Goal: Task Accomplishment & Management: Complete application form

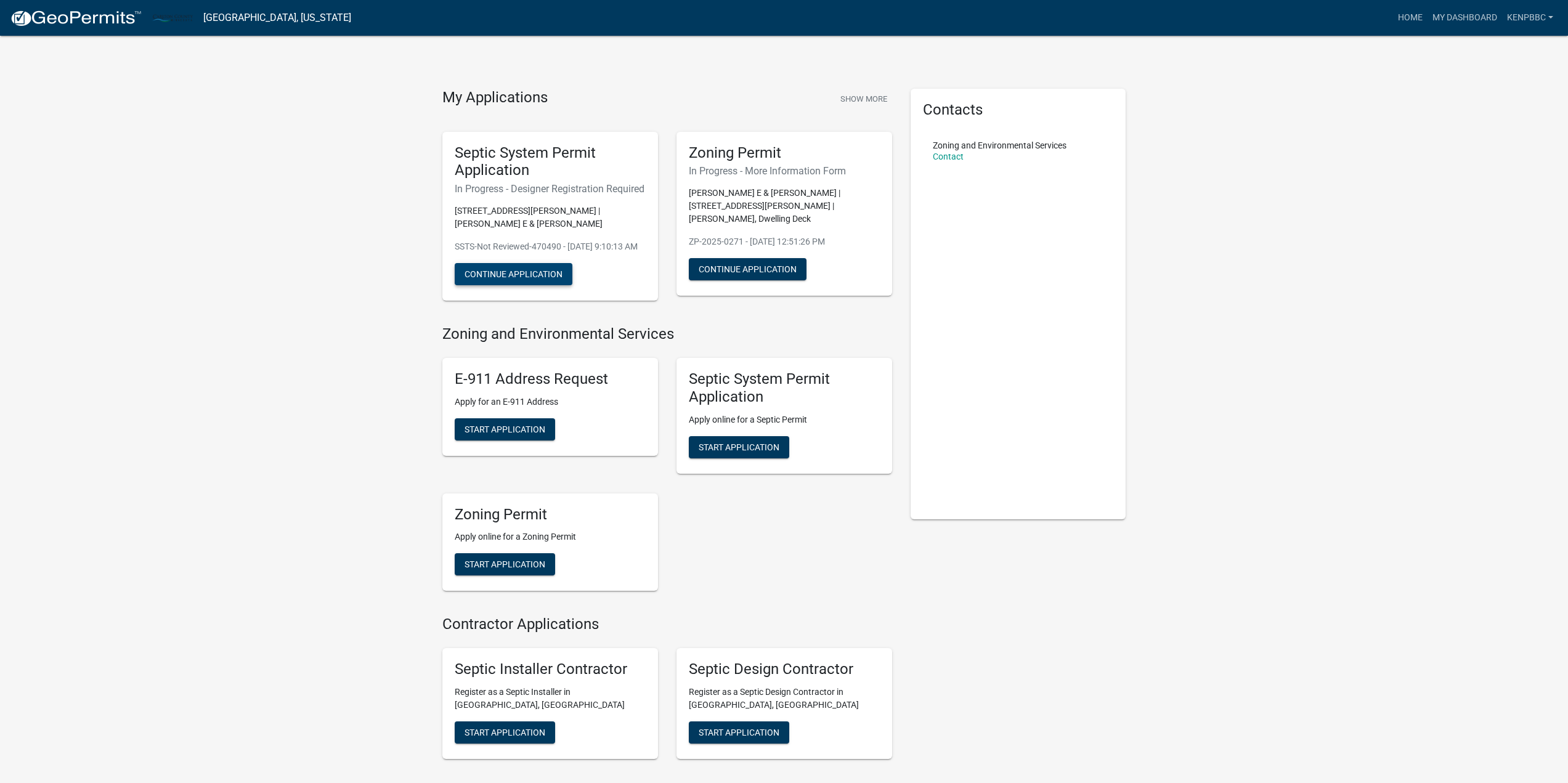
drag, startPoint x: 538, startPoint y: 293, endPoint x: 576, endPoint y: 293, distance: 38.0
click at [538, 285] on button "Continue Application" at bounding box center [513, 274] width 117 height 22
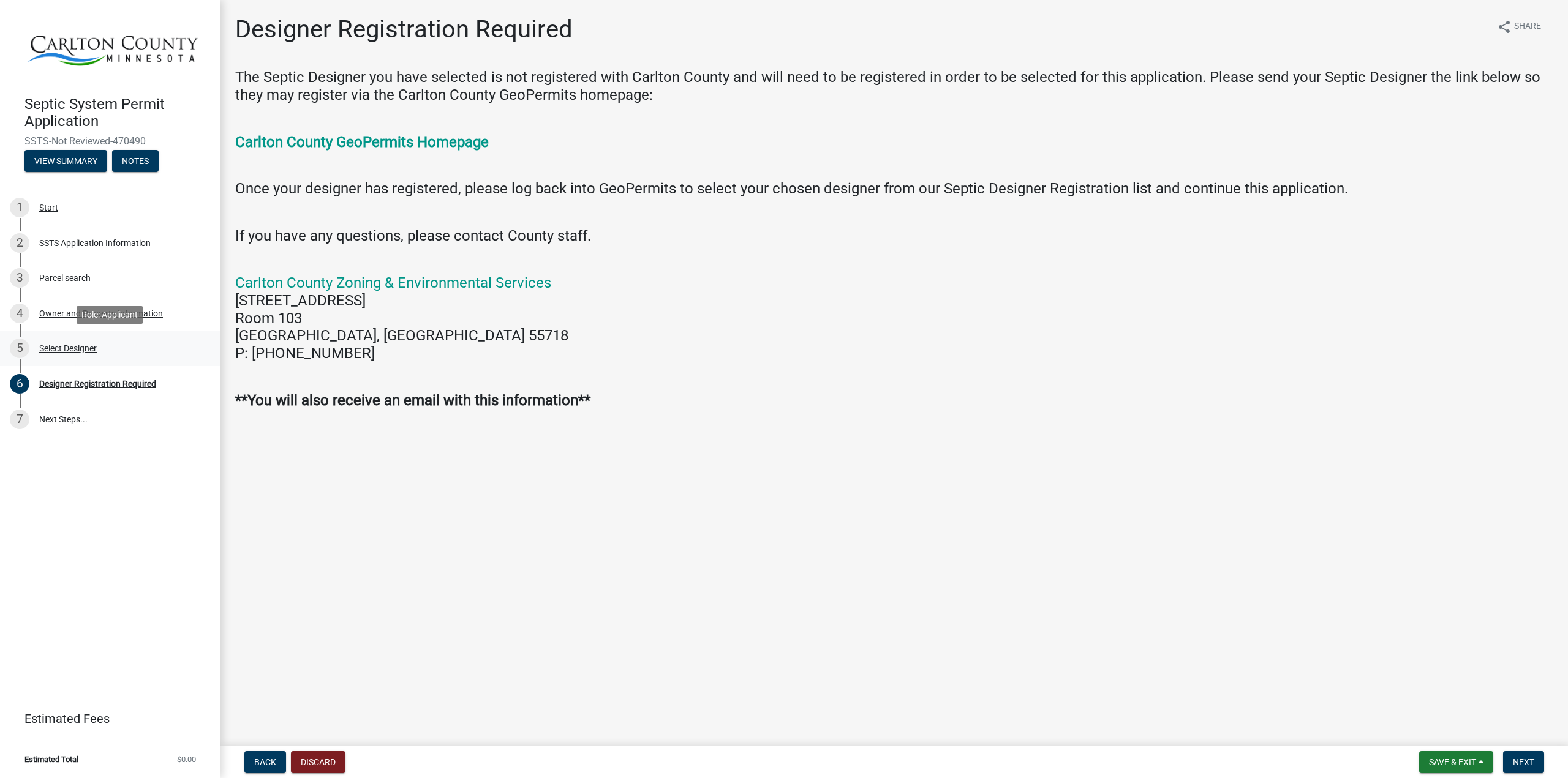
click at [74, 351] on div "Select Designer" at bounding box center [68, 348] width 57 height 9
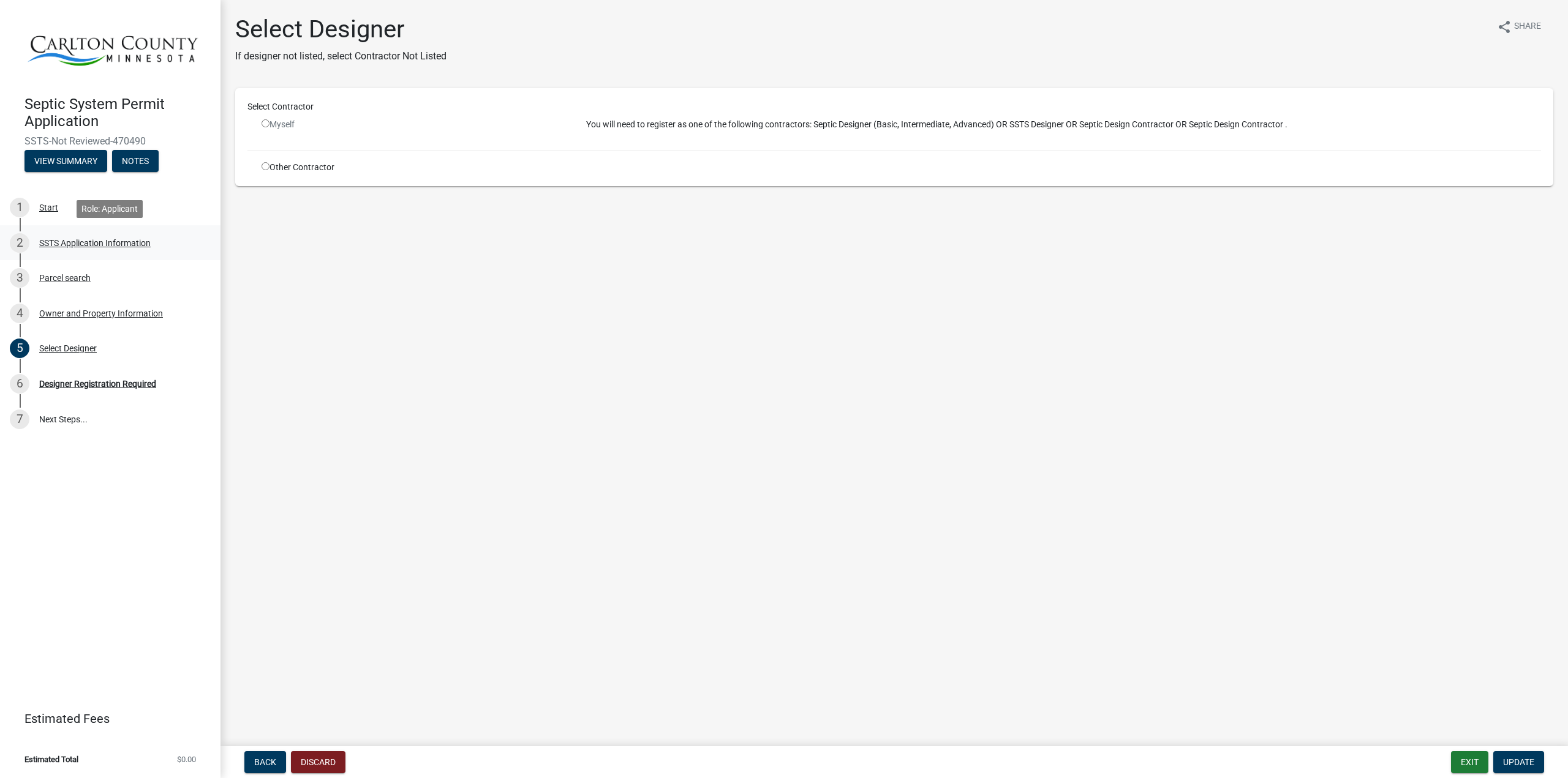
click at [85, 242] on div "SSTS Application Information" at bounding box center [95, 243] width 112 height 9
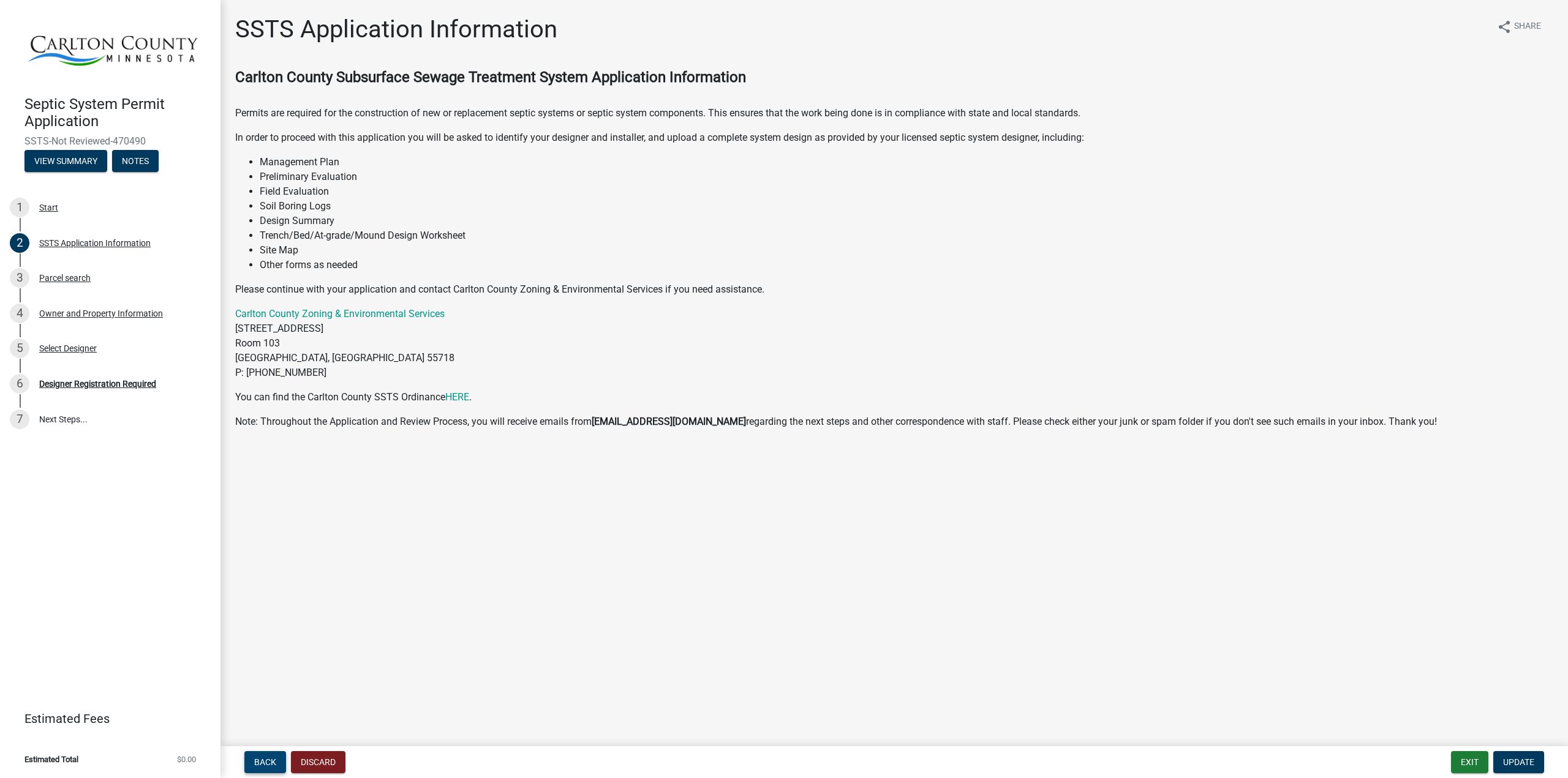
click at [255, 766] on span "Back" at bounding box center [265, 762] width 22 height 10
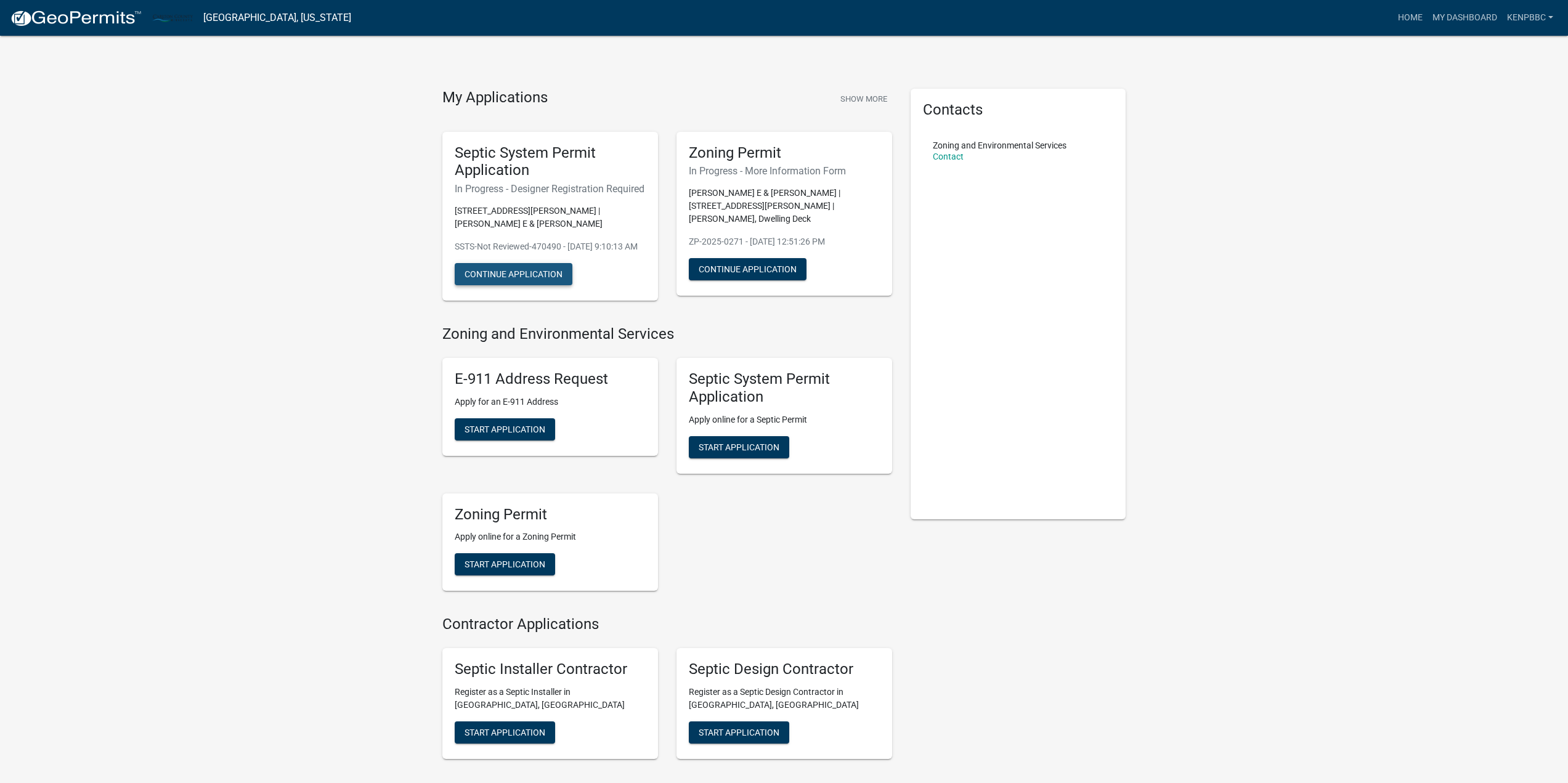
drag, startPoint x: 511, startPoint y: 298, endPoint x: 582, endPoint y: 295, distance: 71.1
click at [511, 285] on button "Continue Application" at bounding box center [513, 274] width 117 height 22
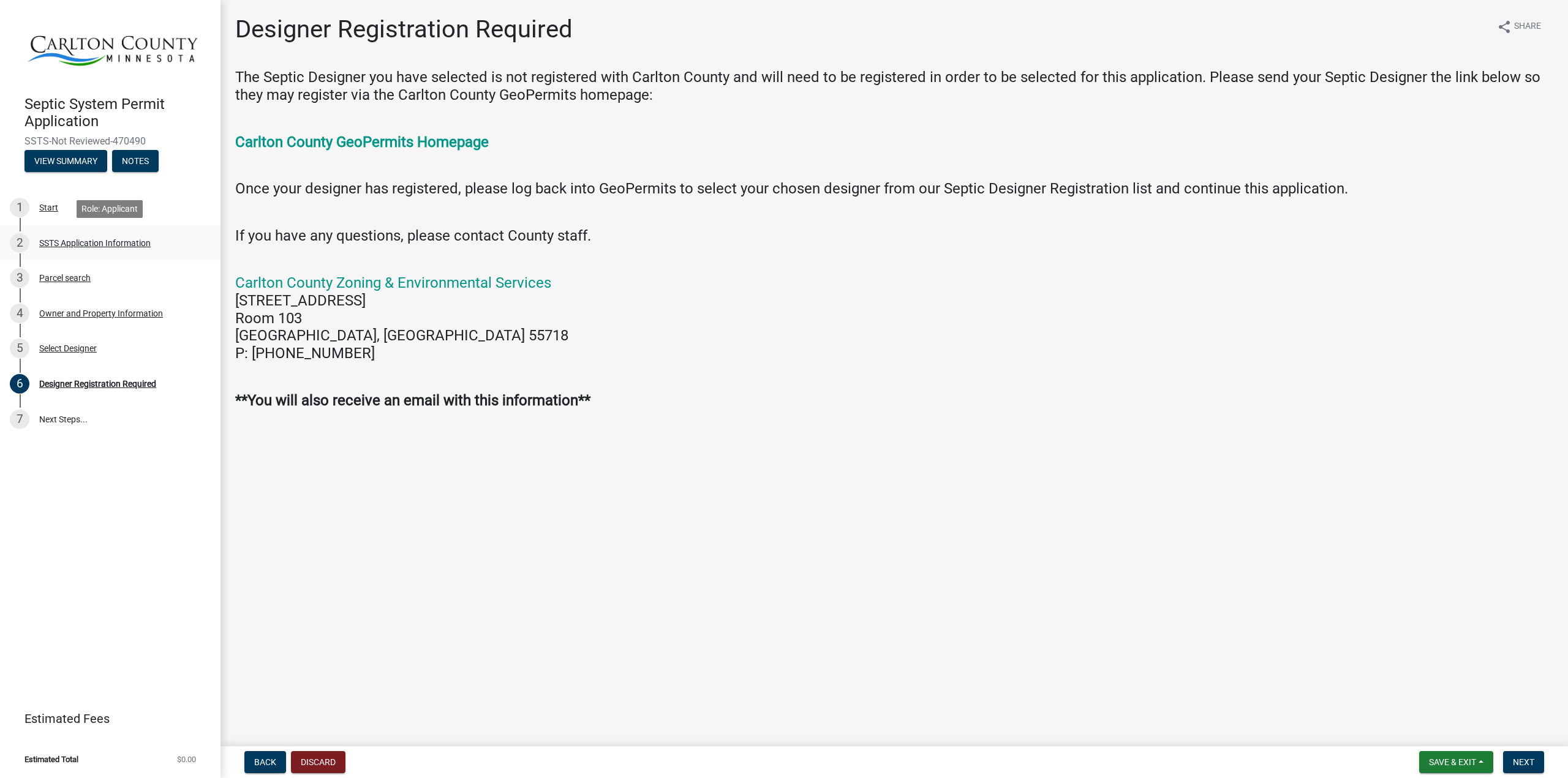
click at [74, 246] on div "SSTS Application Information" at bounding box center [95, 243] width 112 height 9
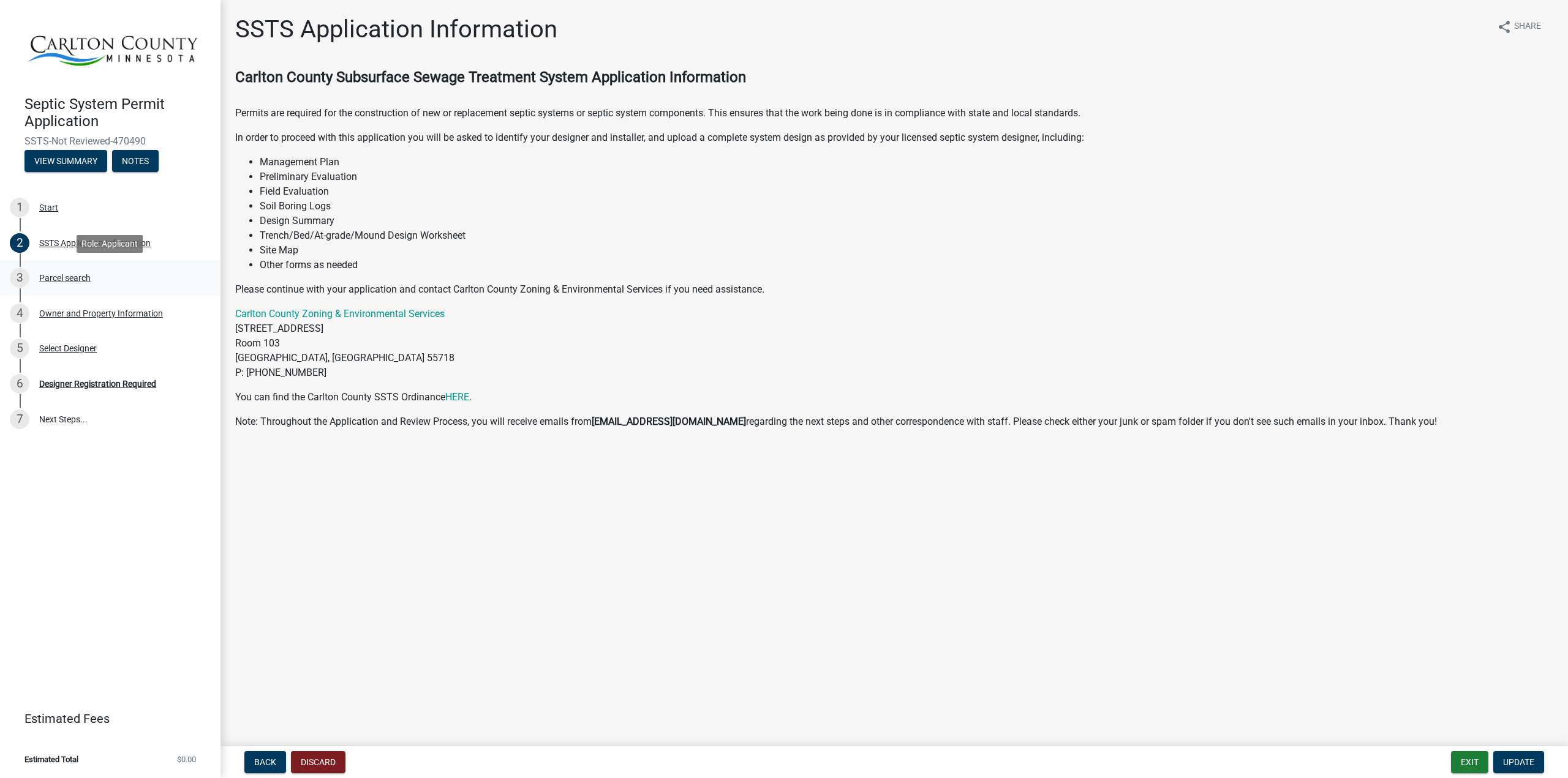
click at [64, 280] on div "Parcel search" at bounding box center [65, 278] width 51 height 9
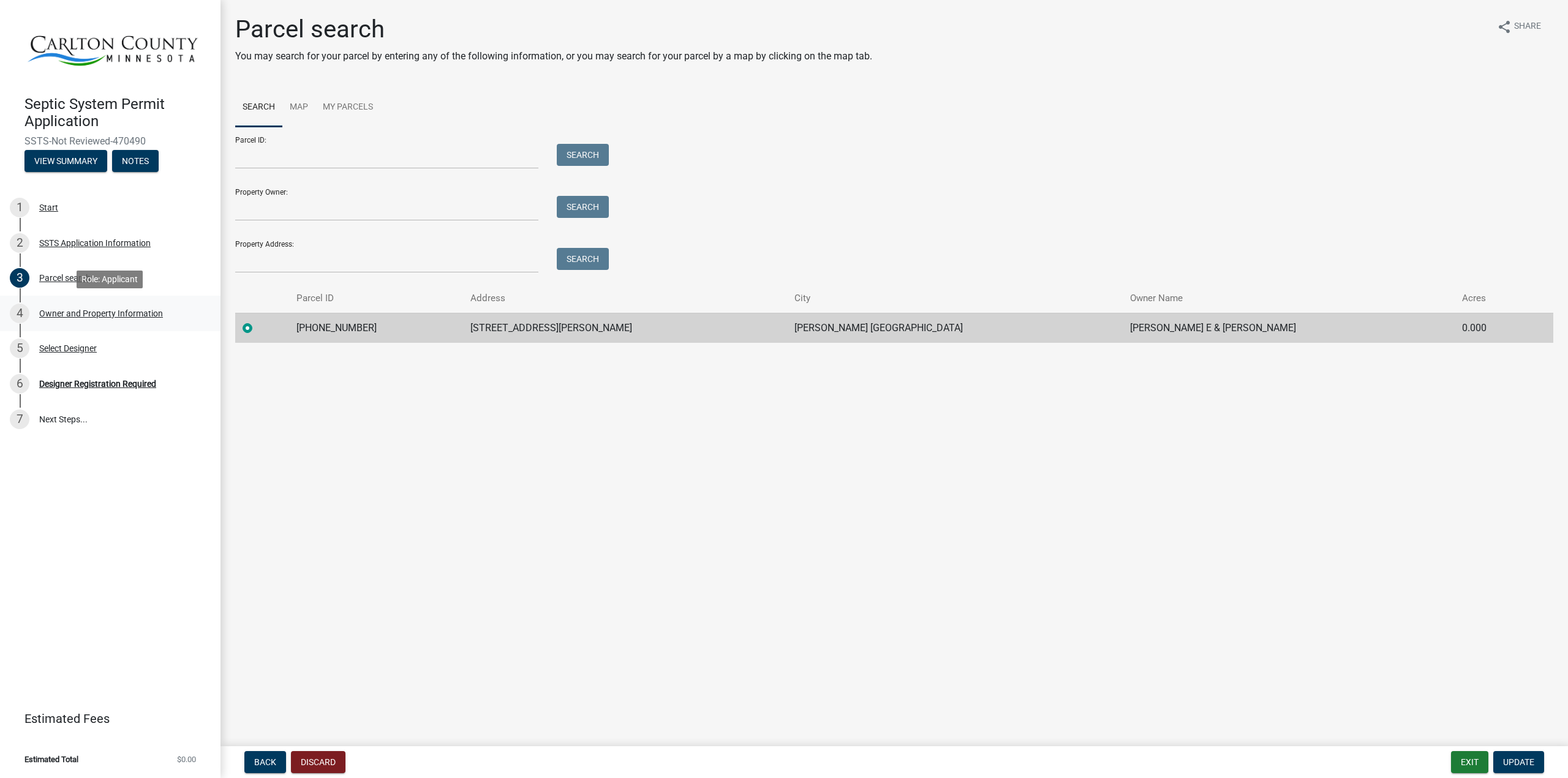
click at [102, 314] on div "Owner and Property Information" at bounding box center [101, 314] width 124 height 9
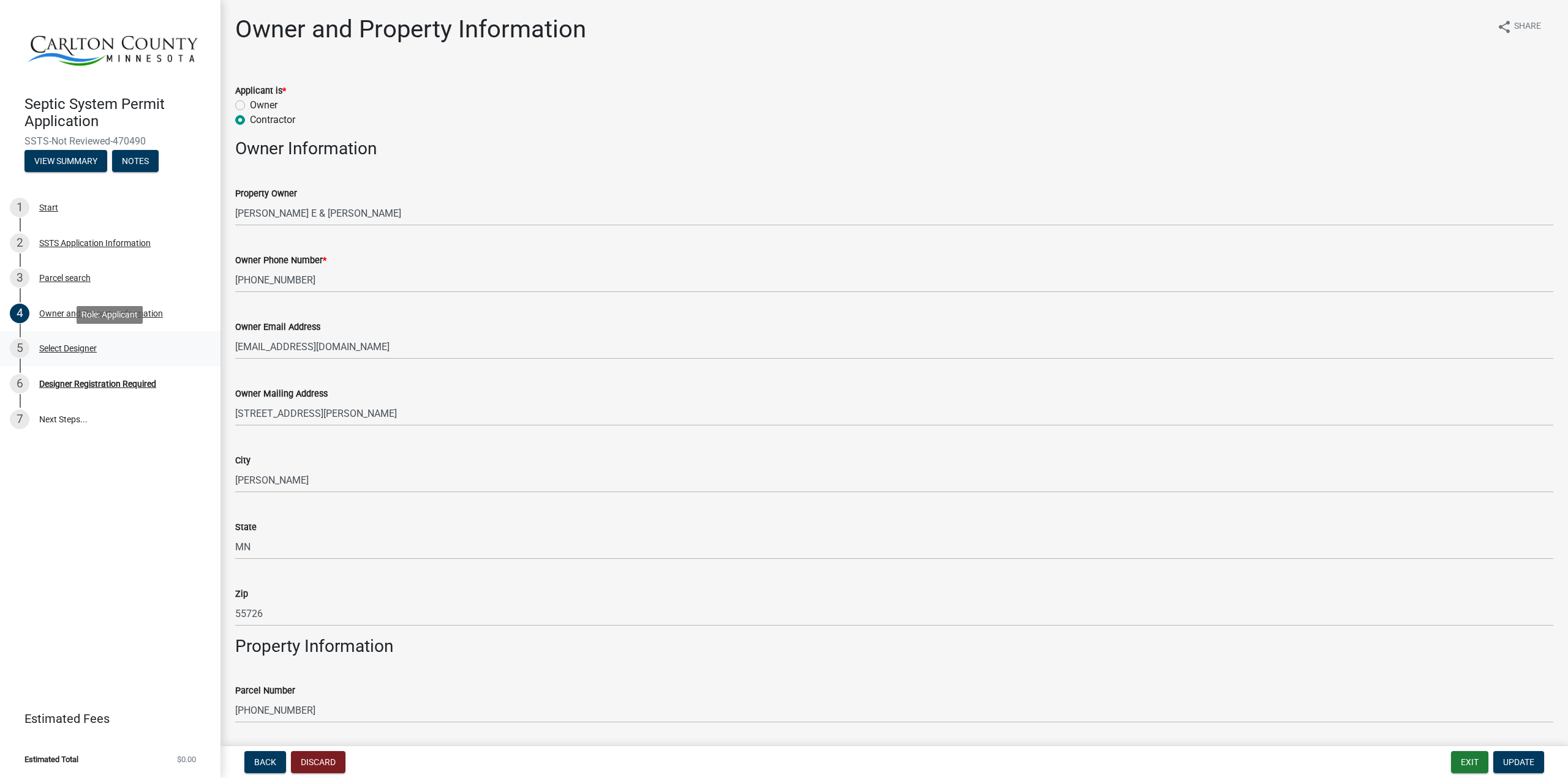
click at [84, 349] on div "Select Designer" at bounding box center [68, 348] width 57 height 9
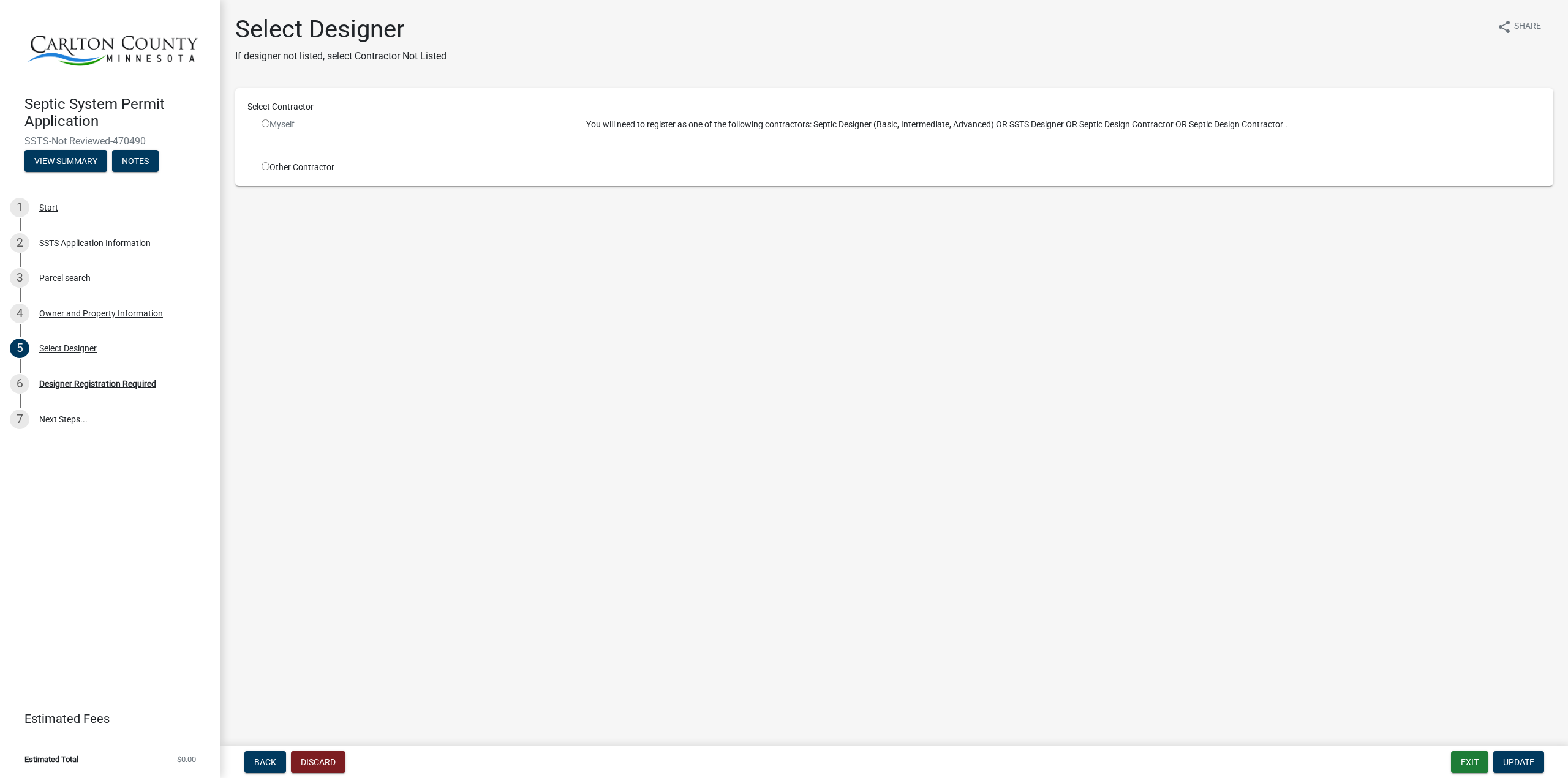
click at [266, 165] on input "radio" at bounding box center [265, 166] width 8 height 8
radio input "true"
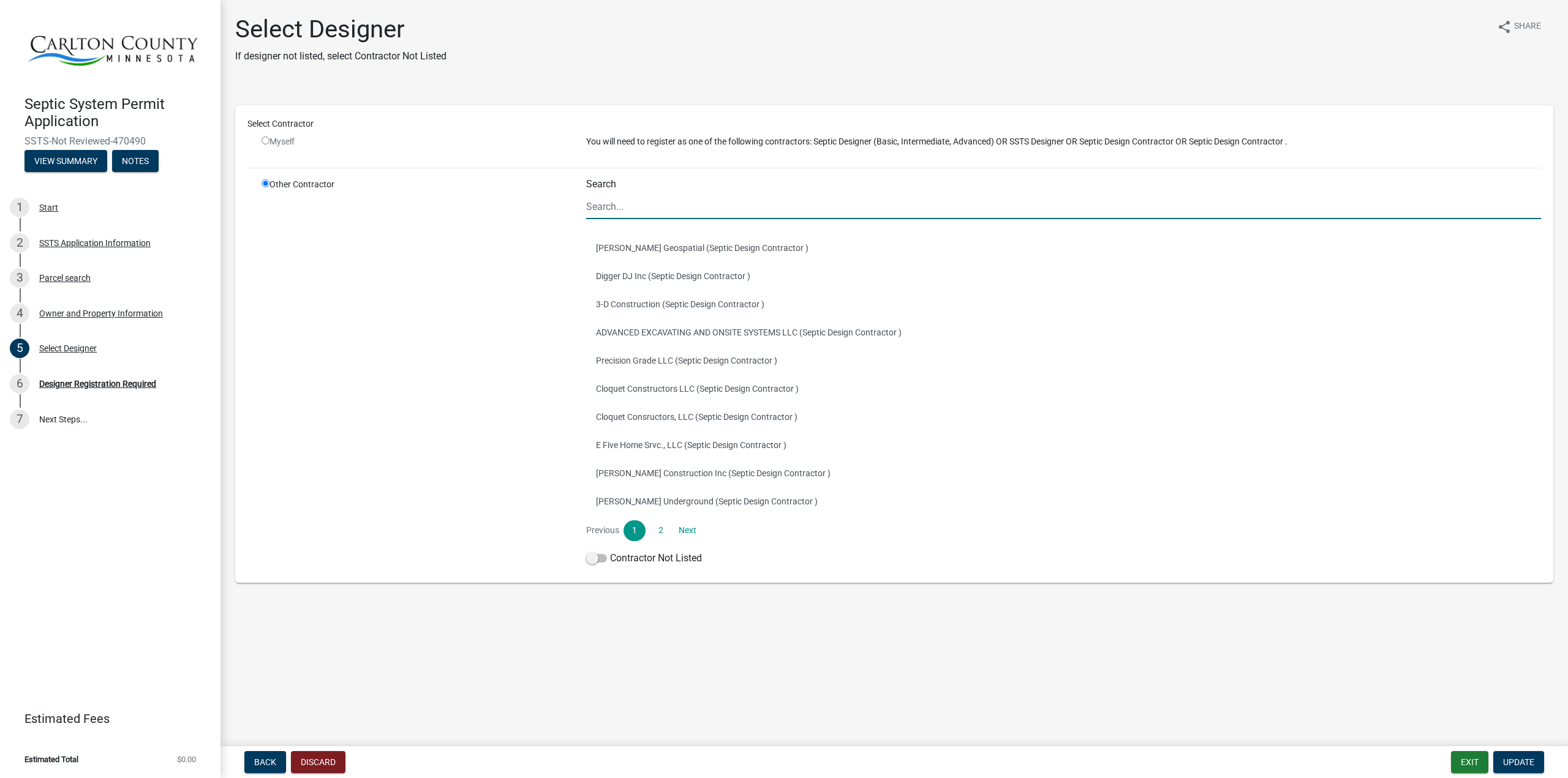
click at [652, 210] on input "Search" at bounding box center [1064, 207] width 955 height 25
click at [694, 528] on link "Next" at bounding box center [687, 530] width 22 height 21
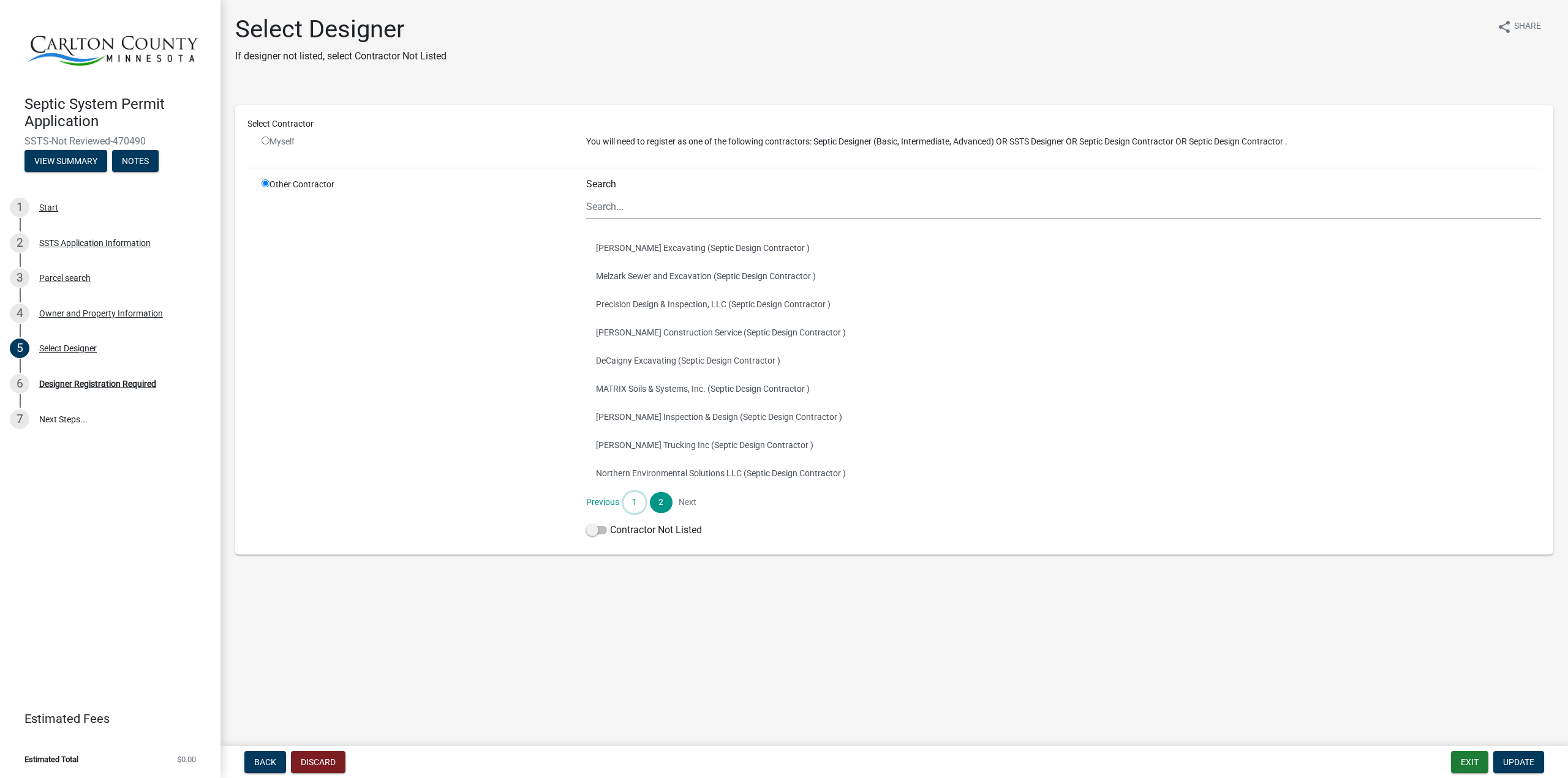
drag, startPoint x: 630, startPoint y: 505, endPoint x: 636, endPoint y: 500, distance: 7.8
click at [630, 505] on link "1" at bounding box center [634, 502] width 22 height 21
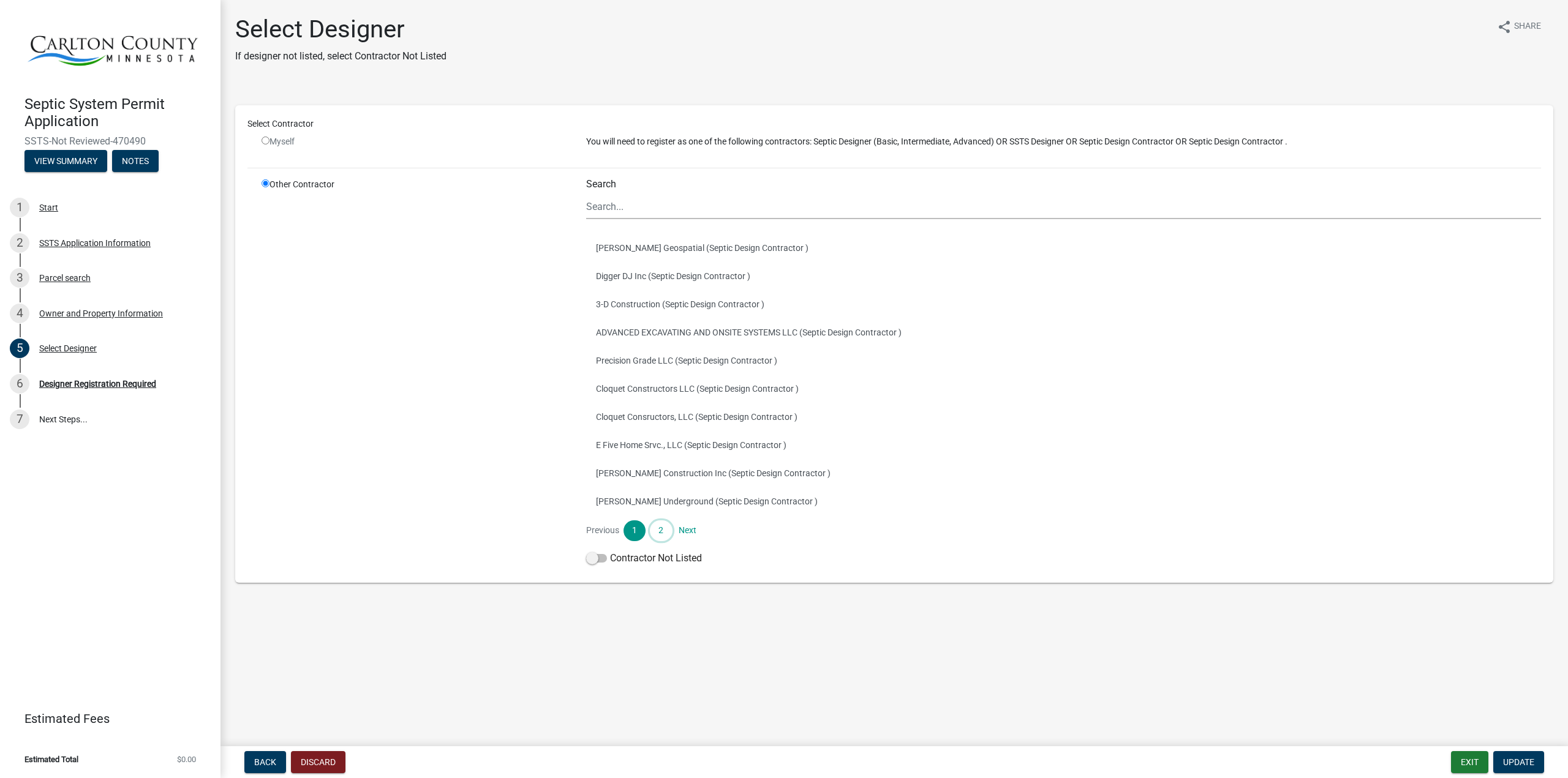
click at [662, 532] on link "2" at bounding box center [660, 530] width 22 height 21
